Goal: Task Accomplishment & Management: Complete application form

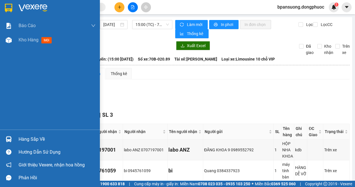
click at [13, 137] on div at bounding box center [9, 139] width 10 height 10
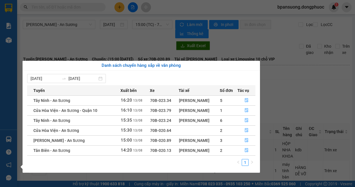
click at [3, 142] on div "Báo cáo Mẫu 1: Báo cáo dòng tiền theo nhân viên Mẫu 1: Báo cáo dòng tiền theo n…" at bounding box center [8, 93] width 17 height 187
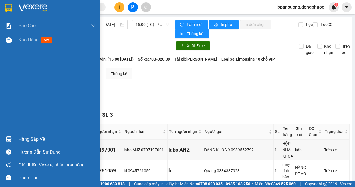
click at [7, 139] on img at bounding box center [9, 139] width 6 height 6
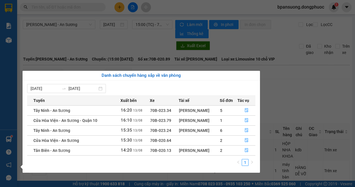
click at [289, 103] on section "Kết quả tìm kiếm ( 0 ) Bộ lọc No Data bpansuong.dongphuoc 1 Báo cáo Mẫu 1: Báo …" at bounding box center [177, 93] width 355 height 187
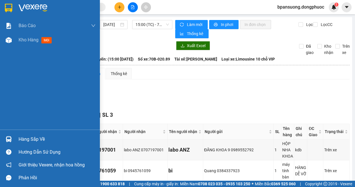
click at [5, 140] on div at bounding box center [9, 139] width 10 height 10
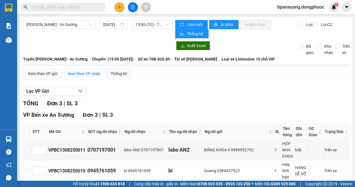
drag, startPoint x: 297, startPoint y: 99, endPoint x: 161, endPoint y: 90, distance: 136.5
click at [297, 98] on section "Kết quả tìm kiếm ( 0 ) Bộ lọc No Data bpansuong.dongphuoc 1 Báo cáo Mẫu 1: Báo …" at bounding box center [177, 93] width 355 height 187
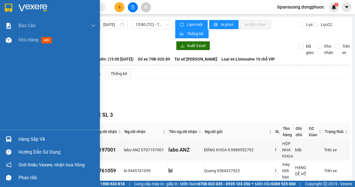
click at [11, 137] on img at bounding box center [9, 139] width 6 height 6
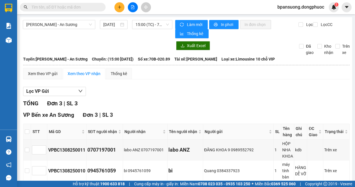
click at [300, 94] on section "Kết quả tìm kiếm ( 0 ) Bộ lọc No Data bpansuong.dongphuoc 1 Báo cáo Mẫu 1: Báo …" at bounding box center [177, 93] width 355 height 187
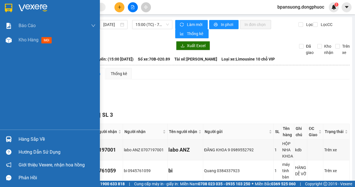
click at [15, 140] on div "Hàng sắp về" at bounding box center [50, 139] width 100 height 13
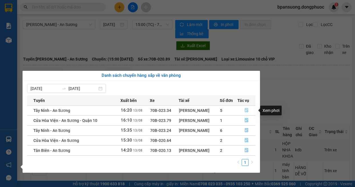
click at [243, 109] on button "button" at bounding box center [246, 110] width 18 height 9
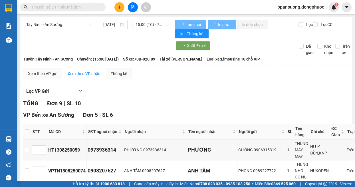
scroll to position [51, 0]
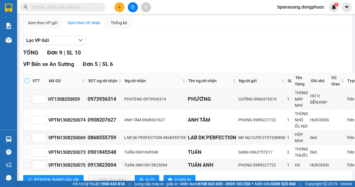
click at [26, 80] on input "checkbox" at bounding box center [27, 80] width 5 height 5
checkbox input "true"
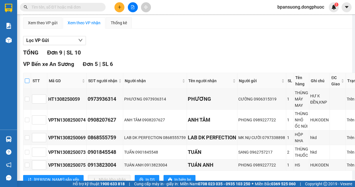
checkbox input "true"
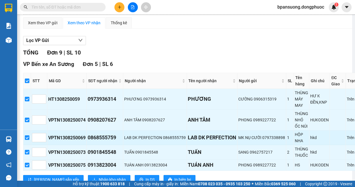
scroll to position [108, 0]
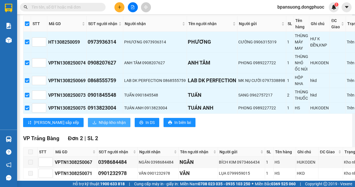
click at [99, 122] on span "Nhập kho nhận" at bounding box center [112, 122] width 27 height 6
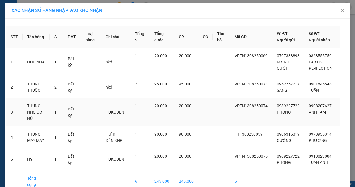
scroll to position [25, 0]
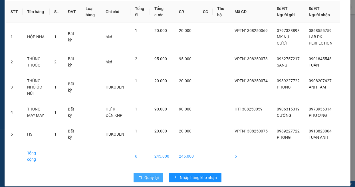
click at [149, 174] on button "Quay lại" at bounding box center [148, 177] width 30 height 9
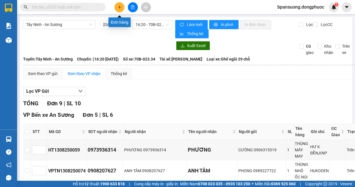
click at [117, 9] on icon "plus" at bounding box center [119, 7] width 4 height 4
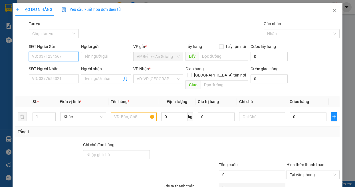
click at [56, 58] on input "SĐT Người Gửi" at bounding box center [54, 56] width 50 height 9
click at [57, 68] on div "0974098773 - CƯỜNG" at bounding box center [53, 68] width 42 height 6
type input "0974098773"
type input "CƯỜNG"
type input "0982100369"
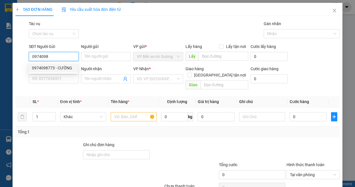
type input "THANH"
type input "85.000"
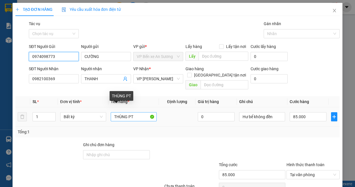
type input "0974098773"
click at [136, 112] on input "THÙNG PT" at bounding box center [134, 116] width 46 height 9
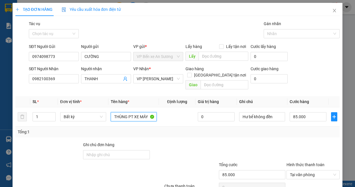
type input "THÙNG PT XE MÁY"
click at [264, 141] on div at bounding box center [252, 151] width 68 height 20
click at [312, 112] on input "85.000" at bounding box center [307, 116] width 37 height 9
type input "0"
click at [301, 112] on input "0" at bounding box center [307, 116] width 37 height 9
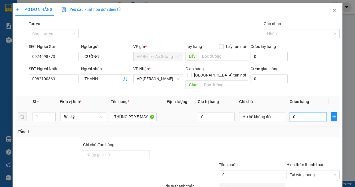
type input "01"
type input "10"
type input "0.105"
type input "105"
type input "0.105"
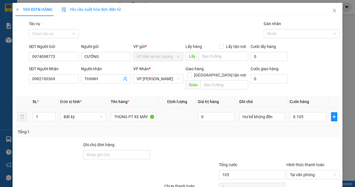
click at [292, 130] on div "Transit Pickup Surcharge Ids Transit Deliver Surcharge Ids Transit Deliver Surc…" at bounding box center [177, 114] width 324 height 186
type input "105.000"
click at [311, 111] on div "105.000" at bounding box center [307, 116] width 37 height 11
click at [311, 112] on input "105.000" at bounding box center [307, 116] width 37 height 9
type input "0"
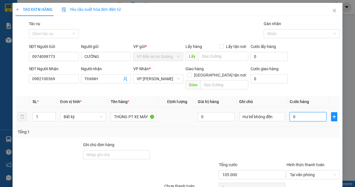
type input "0"
type input "01"
type input "1"
type input "010"
type input "10"
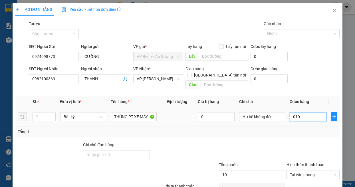
type input "0.100"
type input "100"
type input "0.100"
click at [295, 129] on div "Tổng: 1" at bounding box center [177, 132] width 319 height 6
type input "100.000"
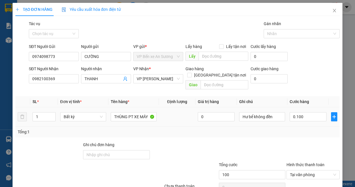
type input "100.000"
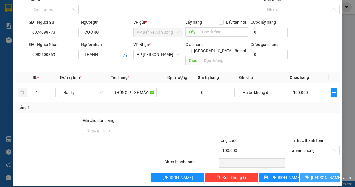
click at [305, 175] on icon "printer" at bounding box center [306, 177] width 4 height 4
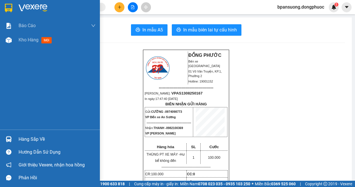
click at [13, 141] on div at bounding box center [9, 139] width 10 height 10
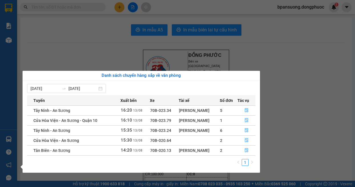
click at [106, 34] on section "Kết quả tìm kiếm ( 0 ) Bộ lọc No Data bpansuong.dongphuoc 1 Báo cáo Mẫu 1: Báo …" at bounding box center [177, 93] width 355 height 187
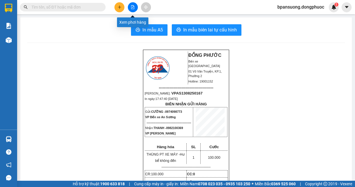
click at [130, 9] on button at bounding box center [133, 7] width 10 height 10
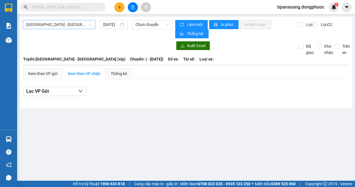
click at [56, 27] on span "[GEOGRAPHIC_DATA] - [GEOGRAPHIC_DATA] (vip)" at bounding box center [59, 24] width 66 height 9
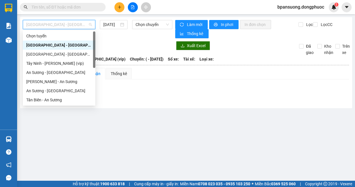
scroll to position [57, 0]
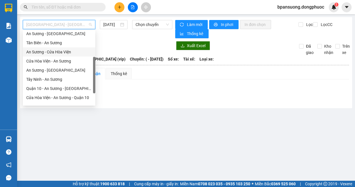
click at [68, 53] on div "An Sương - Cửa Hòa Viện" at bounding box center [59, 52] width 66 height 6
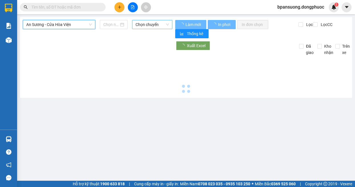
type input "[DATE]"
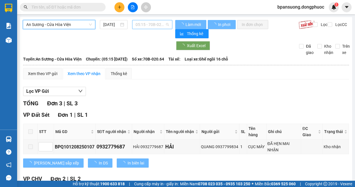
click at [160, 23] on span "05:15 - 70B-020.64" at bounding box center [152, 24] width 34 height 9
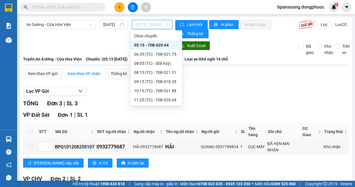
scroll to position [64, 0]
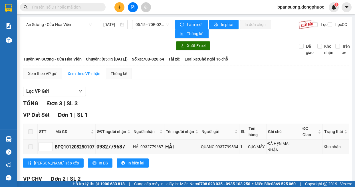
drag, startPoint x: 211, startPoint y: 96, endPoint x: 105, endPoint y: 1, distance: 141.8
click at [208, 96] on div "Lọc VP Gửi TỔNG Đơn 3 | SL 3 VP Đất Sét Đơn 1 | SL 1 STT Mã GD SĐT người nhận …" at bounding box center [185, 170] width 325 height 172
click at [72, 27] on span "An Sương - Cửa Hòa Viện" at bounding box center [59, 24] width 66 height 9
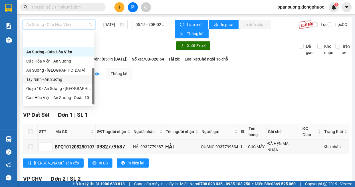
scroll to position [82, 0]
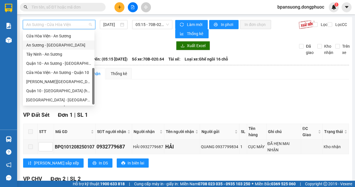
click at [52, 44] on div "An Sương - [GEOGRAPHIC_DATA]" at bounding box center [58, 45] width 65 height 6
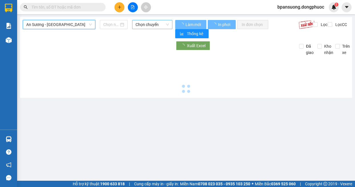
type input "[DATE]"
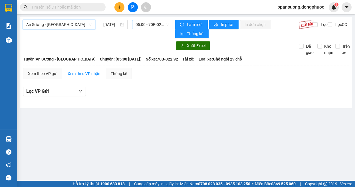
click at [154, 24] on span "05:00 - 70B-022.92" at bounding box center [152, 24] width 34 height 9
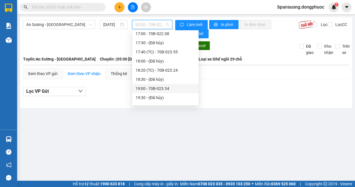
scroll to position [319, 0]
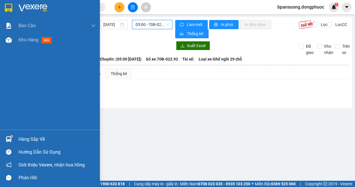
click at [6, 140] on img at bounding box center [9, 139] width 6 height 6
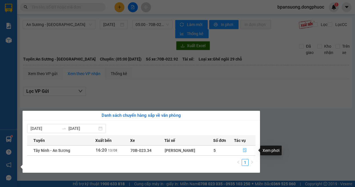
click at [246, 152] on button "button" at bounding box center [244, 150] width 21 height 9
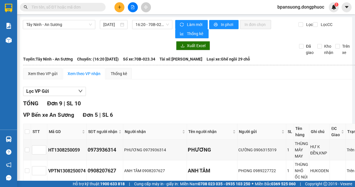
click at [29, 134] on th at bounding box center [27, 132] width 8 height 16
click at [29, 134] on input "checkbox" at bounding box center [27, 131] width 5 height 5
checkbox input "true"
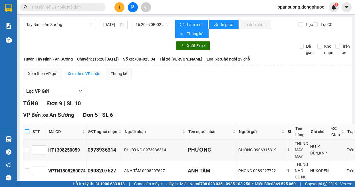
checkbox input "true"
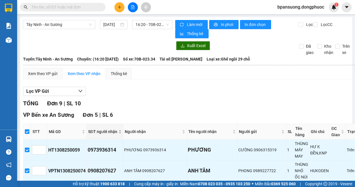
scroll to position [114, 0]
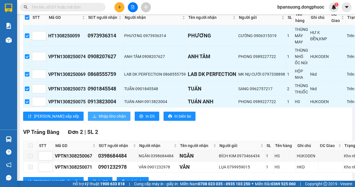
click at [99, 115] on span "Nhập kho nhận" at bounding box center [112, 116] width 27 height 6
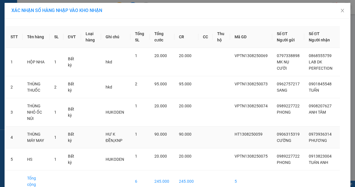
scroll to position [25, 0]
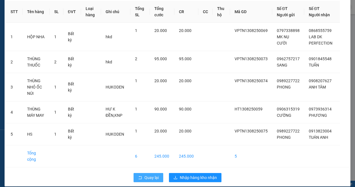
click at [144, 174] on button "Quay lại" at bounding box center [148, 177] width 30 height 9
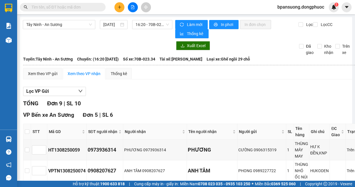
click at [83, 5] on input "text" at bounding box center [64, 7] width 67 height 6
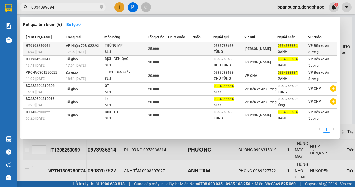
type input "0334399894"
click at [208, 49] on td at bounding box center [202, 48] width 21 height 13
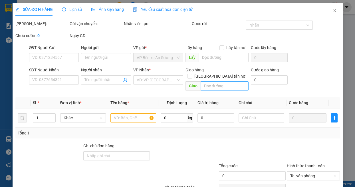
type input "0383789639"
type input "TÙNG"
type input "0334399894"
type input "OANH"
type input "25.000"
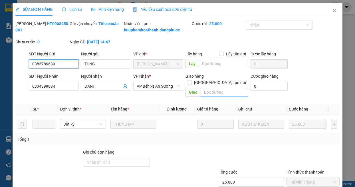
scroll to position [38, 0]
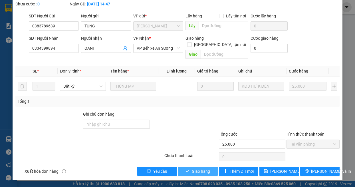
click at [194, 172] on span "Giao hàng" at bounding box center [200, 171] width 18 height 6
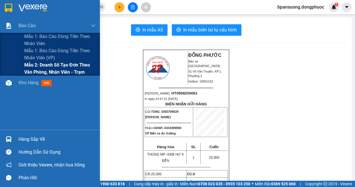
click at [30, 69] on span "Mẫu 2: Doanh số tạo đơn theo Văn phòng, nhân viên - Trạm" at bounding box center [59, 68] width 71 height 14
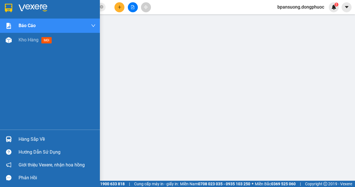
click at [10, 141] on img at bounding box center [9, 139] width 6 height 6
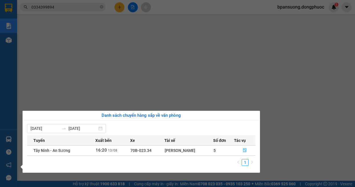
click at [80, 13] on section "Kết quả tìm kiếm ( 6 ) Bộ lọc Mã ĐH Trạng thái Món hàng Tổng cước Chưa cước Nhã…" at bounding box center [177, 93] width 355 height 187
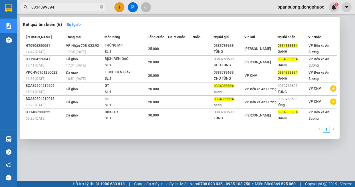
click at [65, 7] on input "0334399894" at bounding box center [64, 7] width 67 height 6
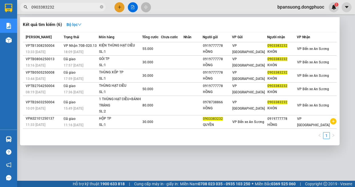
type input "0903383232"
